Goal: Check status: Check status

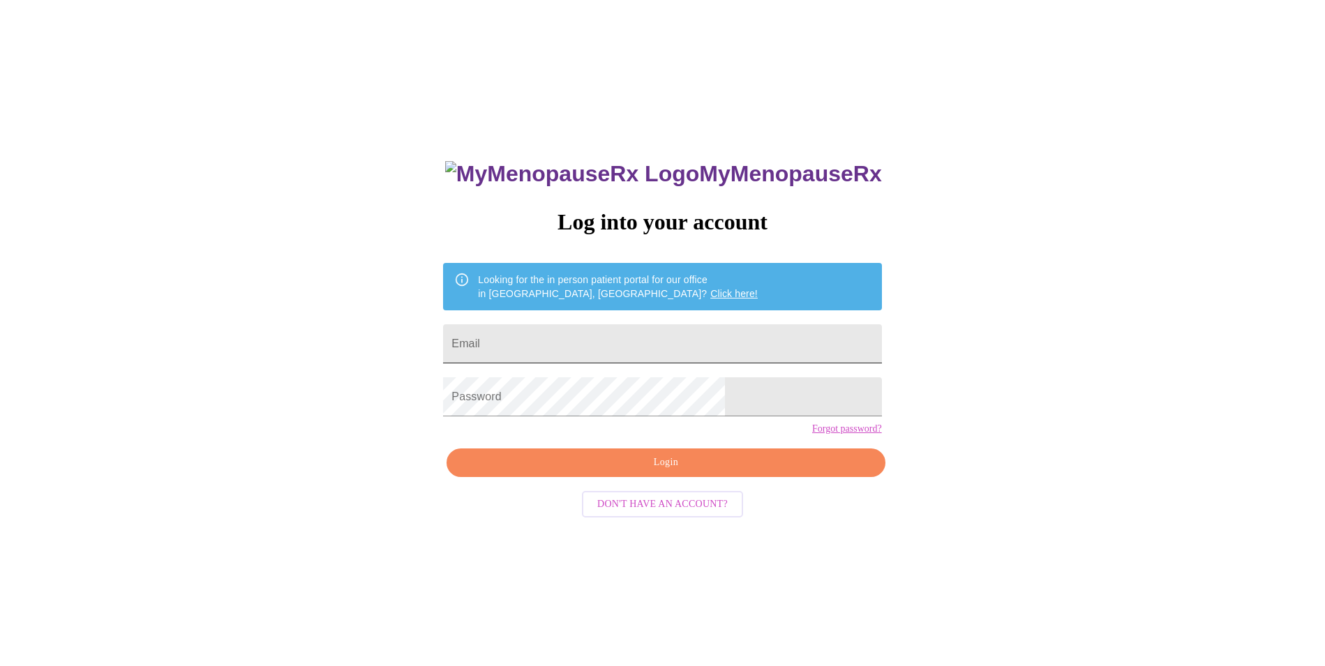
click at [688, 329] on input "Email" at bounding box center [662, 343] width 438 height 39
type input "[EMAIL_ADDRESS][DOMAIN_NAME]"
click at [622, 324] on input "Email" at bounding box center [662, 343] width 438 height 39
type input "[EMAIL_ADDRESS][DOMAIN_NAME]"
click at [710, 472] on span "Login" at bounding box center [666, 462] width 406 height 17
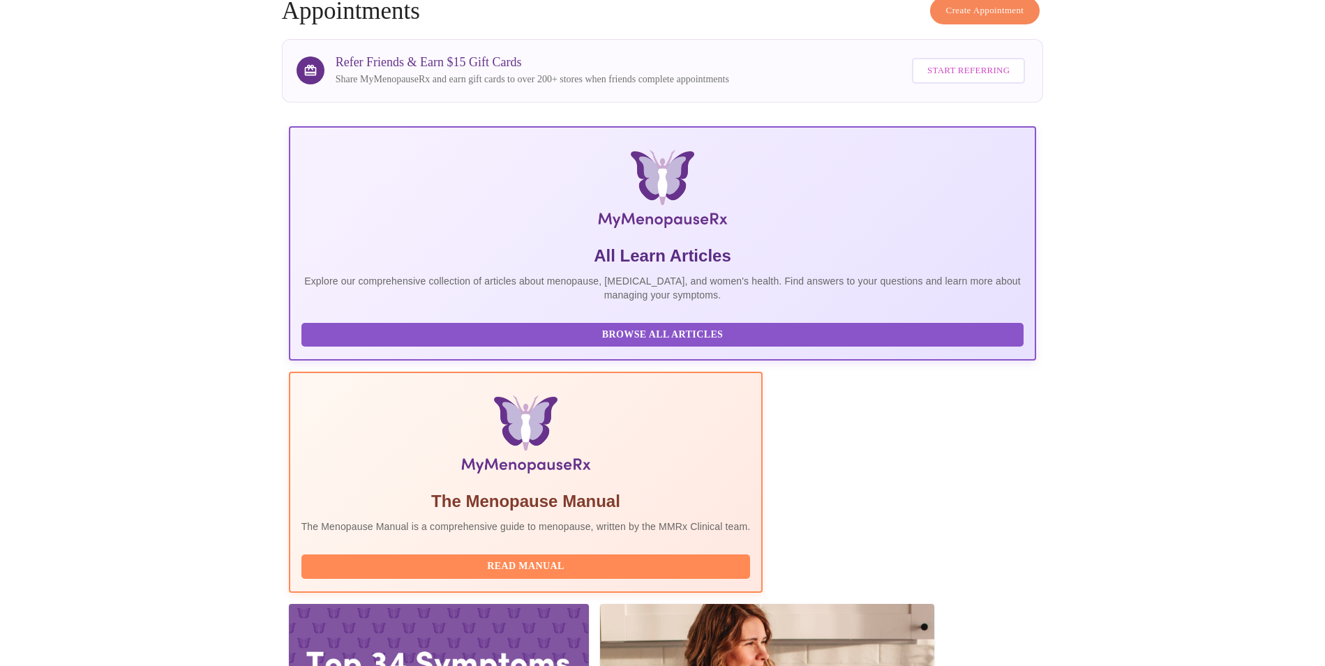
scroll to position [97, 0]
